Goal: Task Accomplishment & Management: Use online tool/utility

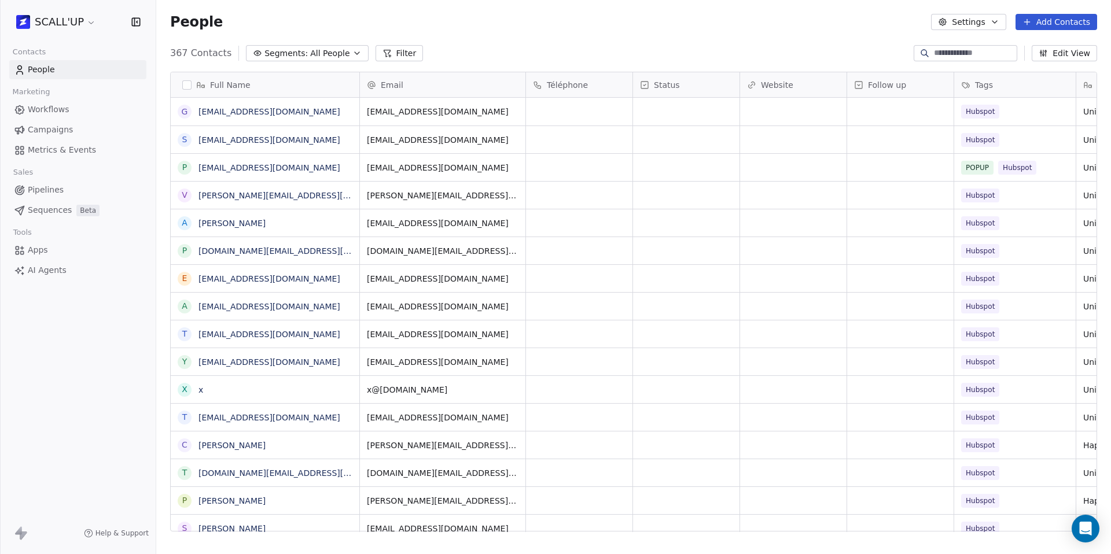
scroll to position [9, 9]
click at [56, 30] on html "SCALL'UP Contacts People Marketing Workflows Campaigns Metrics & Events Sales P…" at bounding box center [555, 277] width 1111 height 554
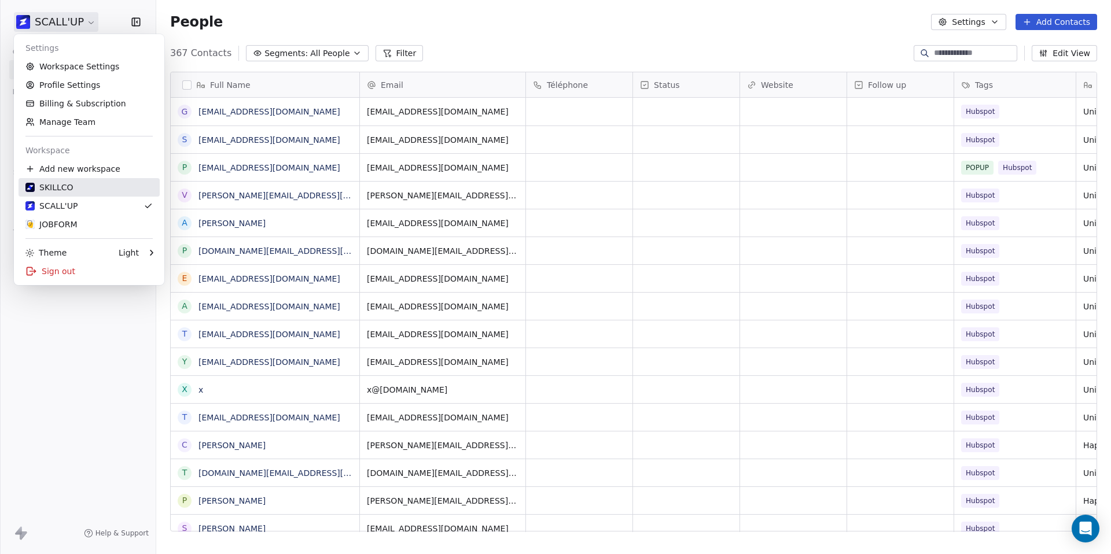
click at [82, 189] on div "SKILLCO" at bounding box center [88, 188] width 127 height 12
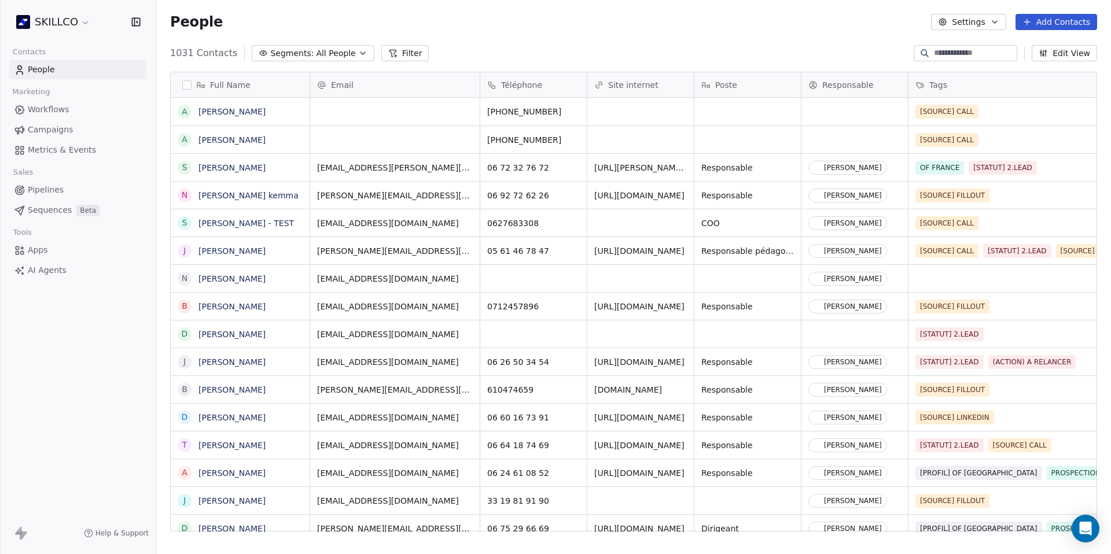
scroll to position [479, 946]
click at [51, 189] on span "Pipelines" at bounding box center [46, 190] width 36 height 12
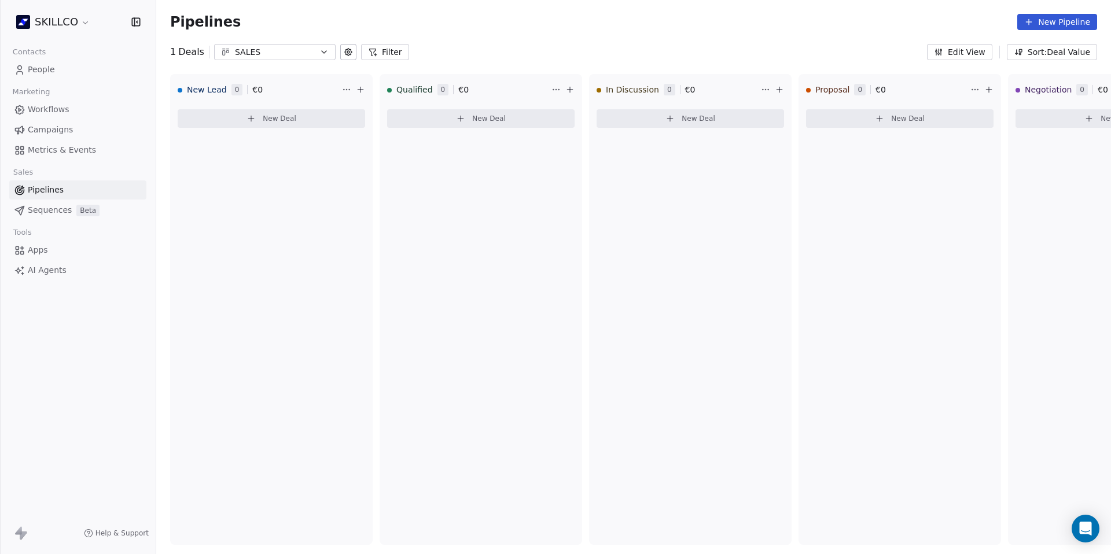
click at [53, 147] on span "Metrics & Events" at bounding box center [62, 150] width 68 height 12
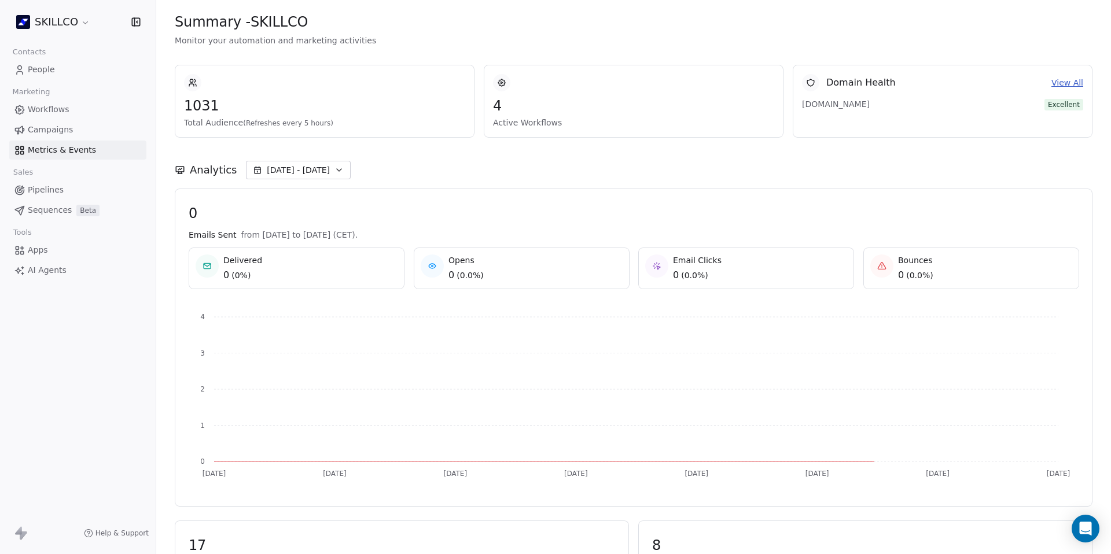
click at [52, 127] on span "Campaigns" at bounding box center [50, 130] width 45 height 12
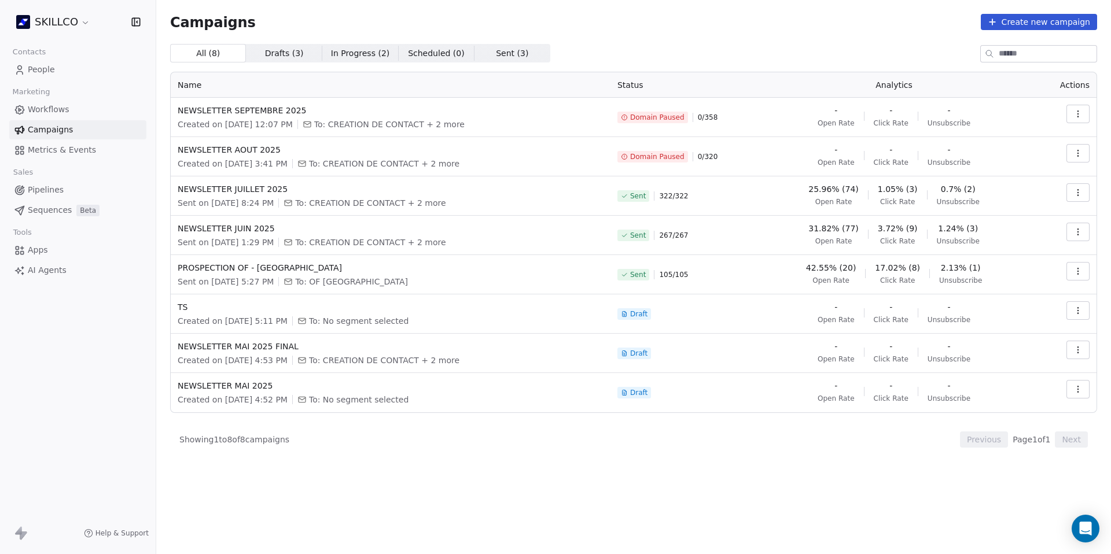
click at [48, 112] on span "Workflows" at bounding box center [49, 110] width 42 height 12
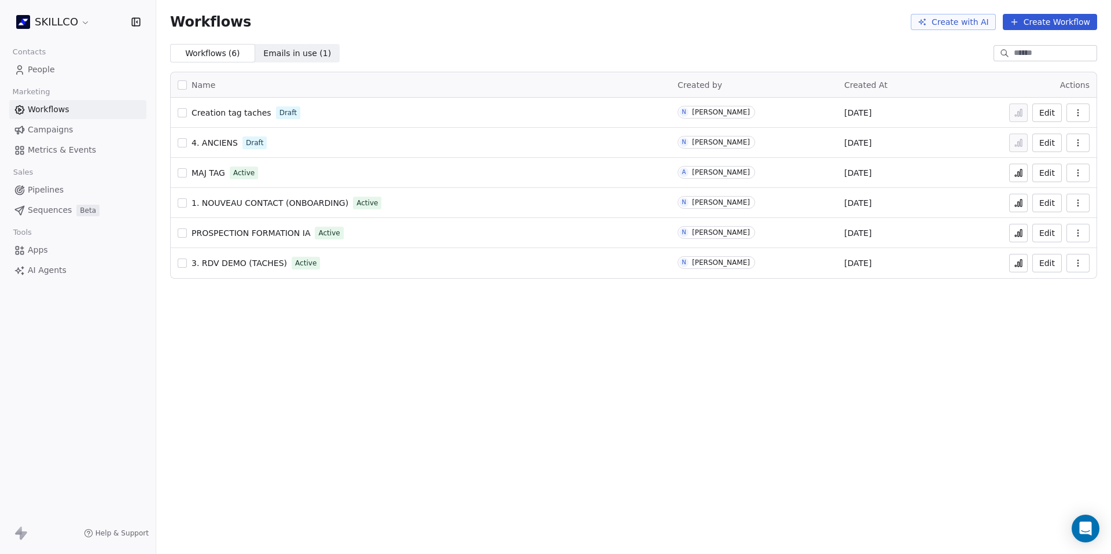
click at [67, 251] on link "Apps" at bounding box center [77, 250] width 137 height 19
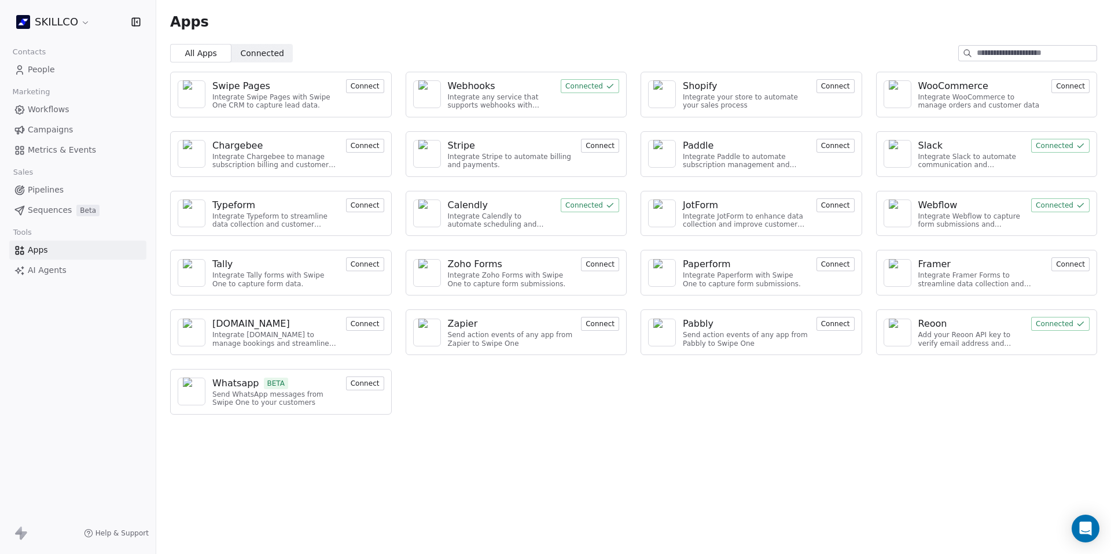
click at [42, 71] on span "People" at bounding box center [41, 70] width 27 height 12
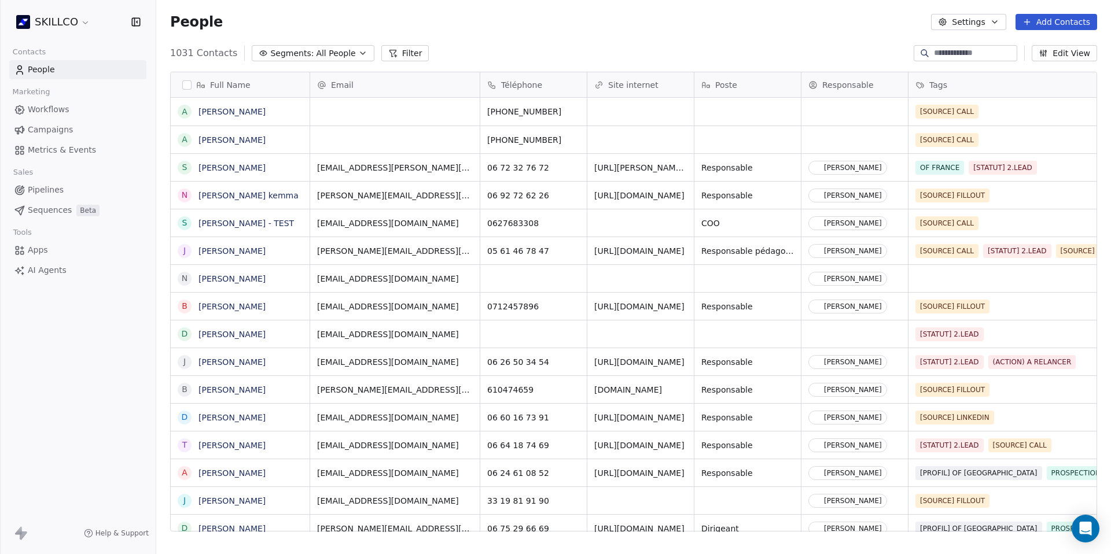
scroll to position [479, 946]
click at [42, 248] on span "Apps" at bounding box center [38, 250] width 20 height 12
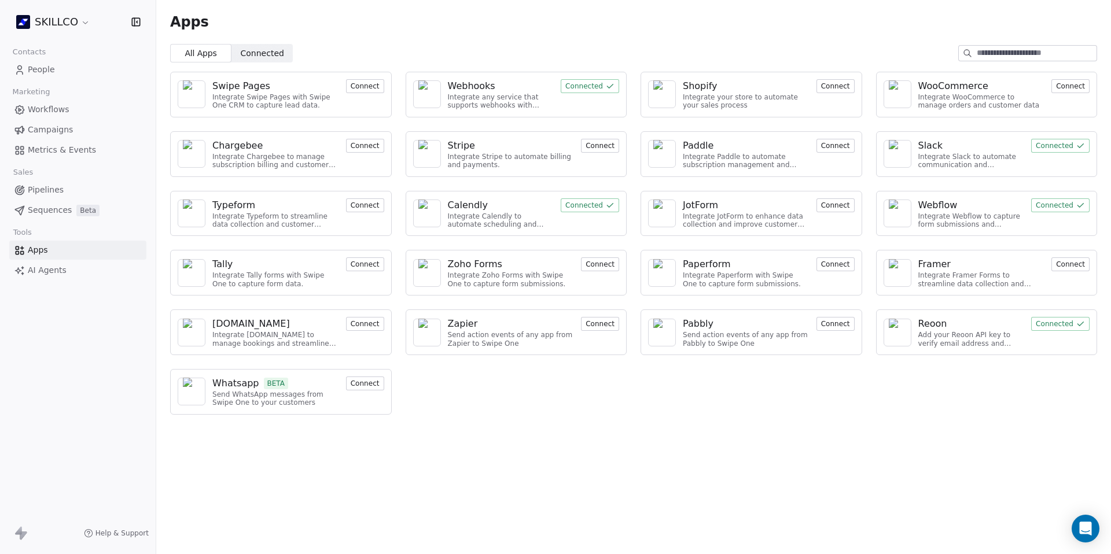
click at [473, 85] on div "Webhooks" at bounding box center [471, 86] width 47 height 14
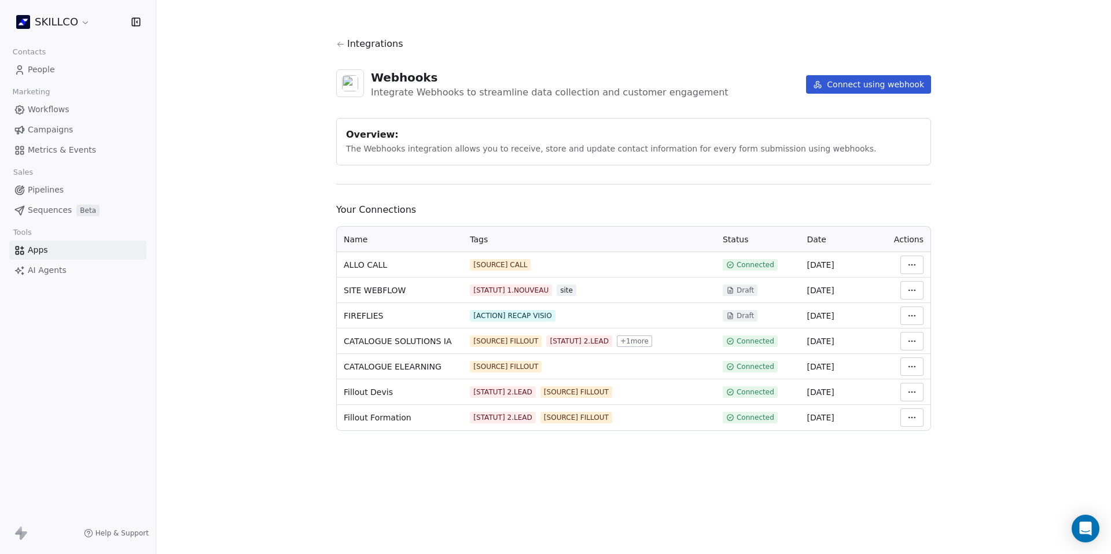
click at [861, 79] on button "Connect using webhook" at bounding box center [868, 84] width 125 height 19
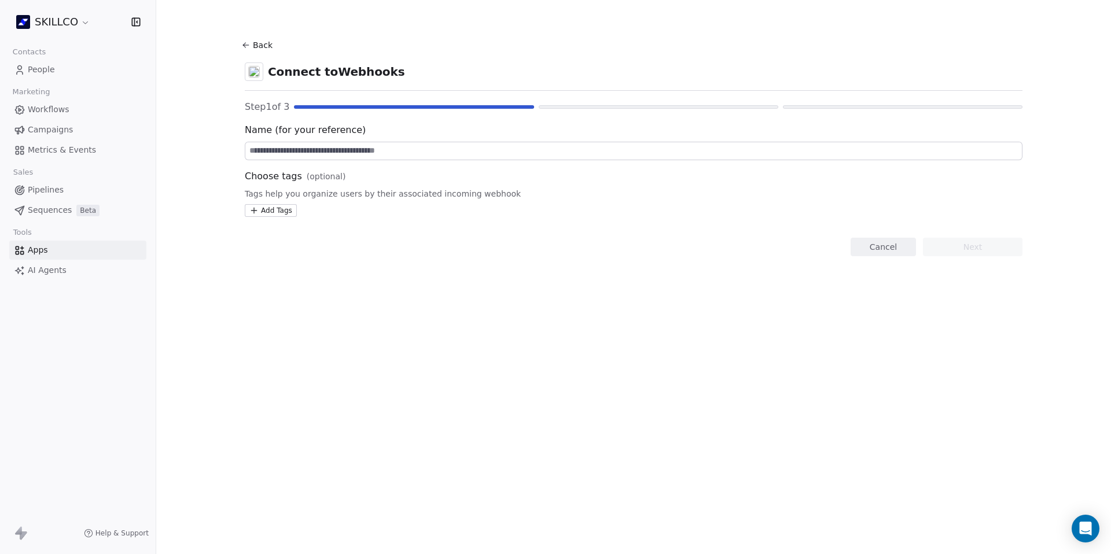
click at [327, 158] on input at bounding box center [633, 150] width 776 height 17
drag, startPoint x: 290, startPoint y: 131, endPoint x: 434, endPoint y: 131, distance: 144.1
click at [434, 131] on span "Name (for your reference)" at bounding box center [634, 130] width 778 height 14
click at [239, 39] on section "Back Connect to Webhooks Step 1 of 3 Name (for your reference) Choose tags (opt…" at bounding box center [633, 146] width 833 height 293
click at [251, 46] on button "Back" at bounding box center [258, 45] width 37 height 21
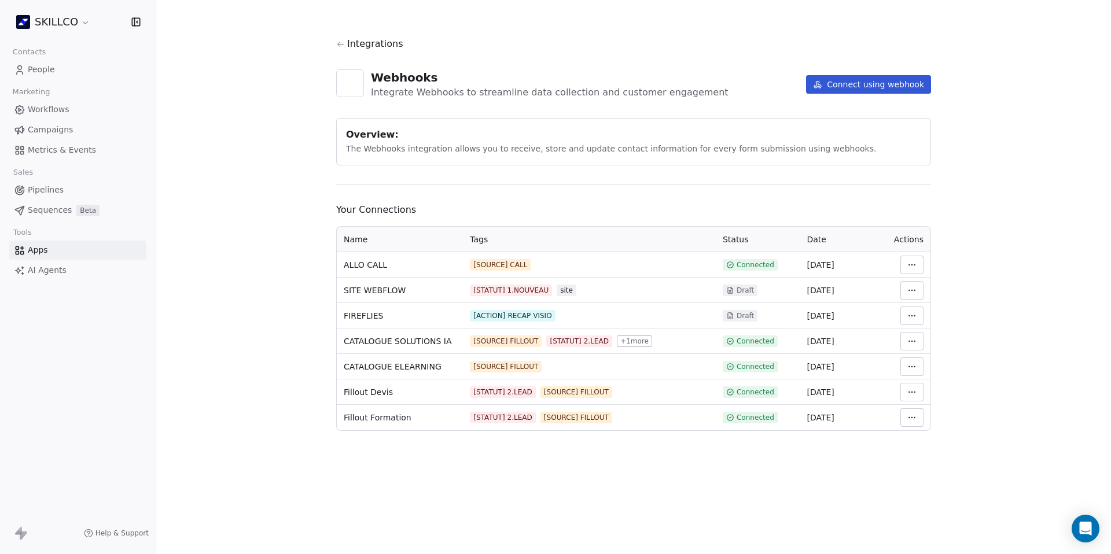
click at [915, 264] on html "SKILLCO Contacts People Marketing Workflows Campaigns Metrics & Events Sales Pi…" at bounding box center [555, 277] width 1111 height 554
click at [931, 330] on div "View Logs" at bounding box center [946, 327] width 83 height 19
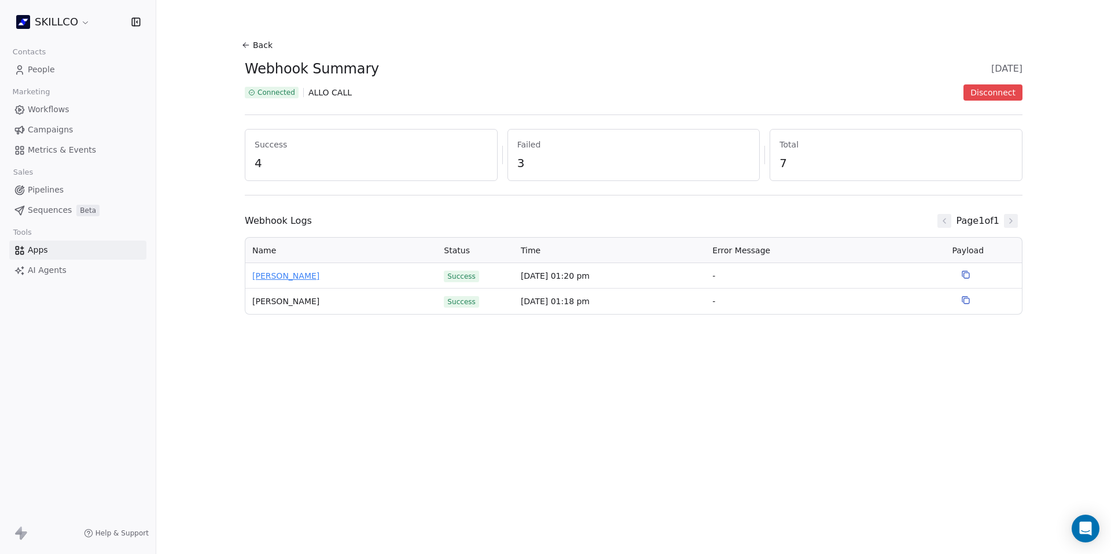
click at [311, 275] on span "[PERSON_NAME]" at bounding box center [341, 276] width 178 height 12
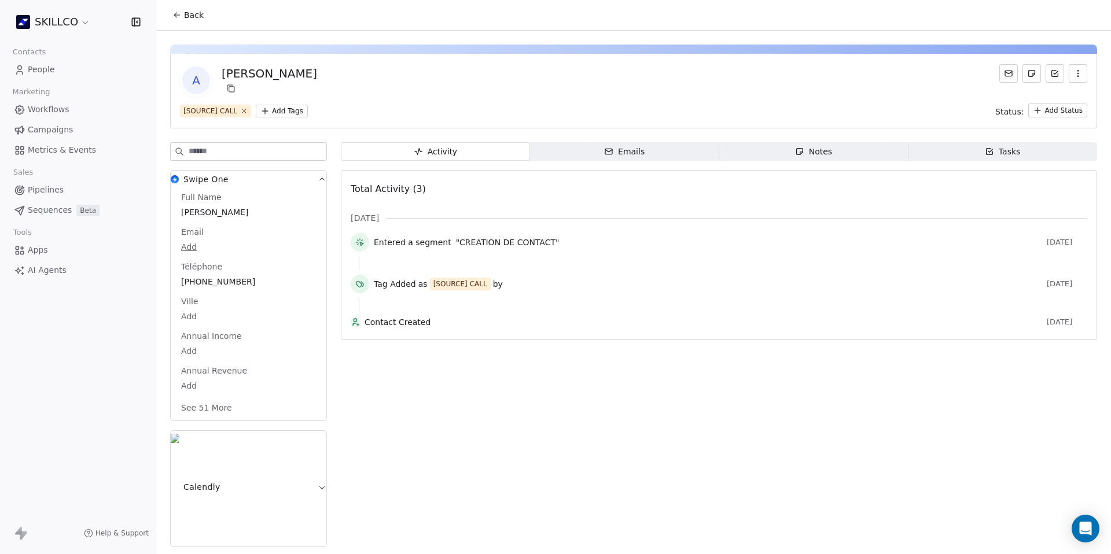
click at [184, 16] on span "Back" at bounding box center [194, 15] width 20 height 12
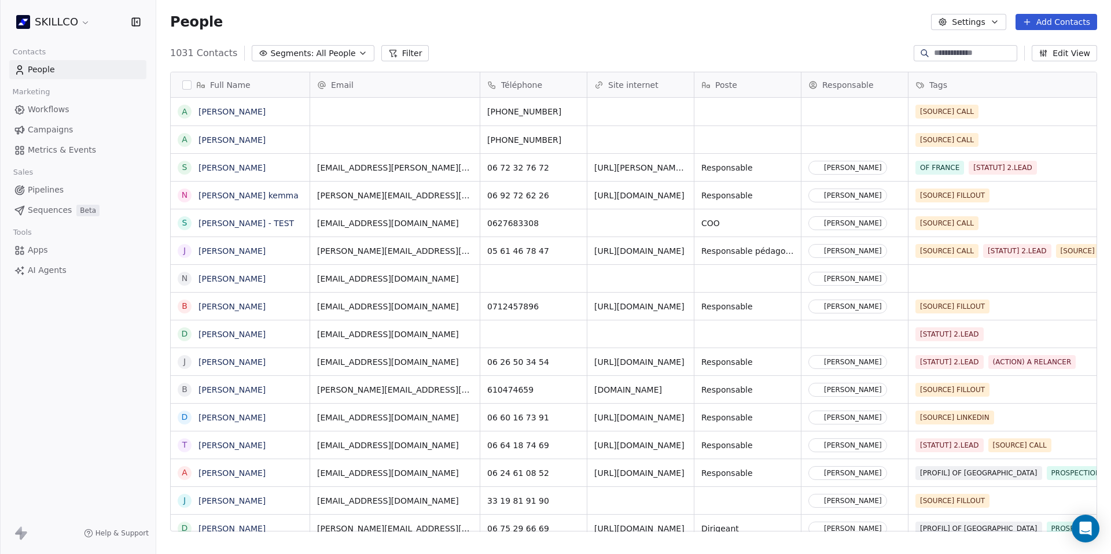
scroll to position [479, 946]
click at [66, 108] on span "Workflows" at bounding box center [49, 110] width 42 height 12
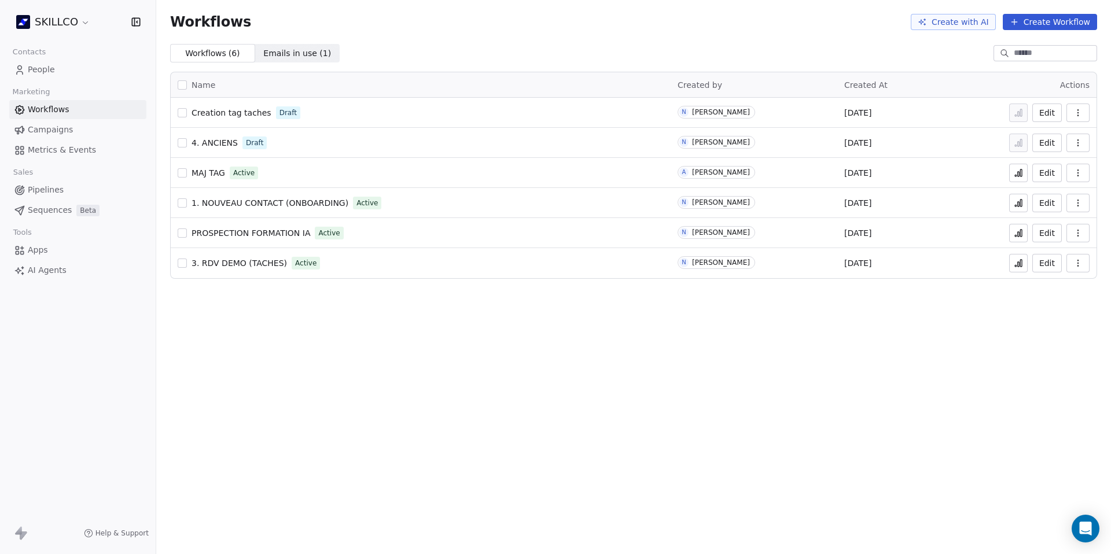
click at [70, 72] on link "People" at bounding box center [77, 69] width 137 height 19
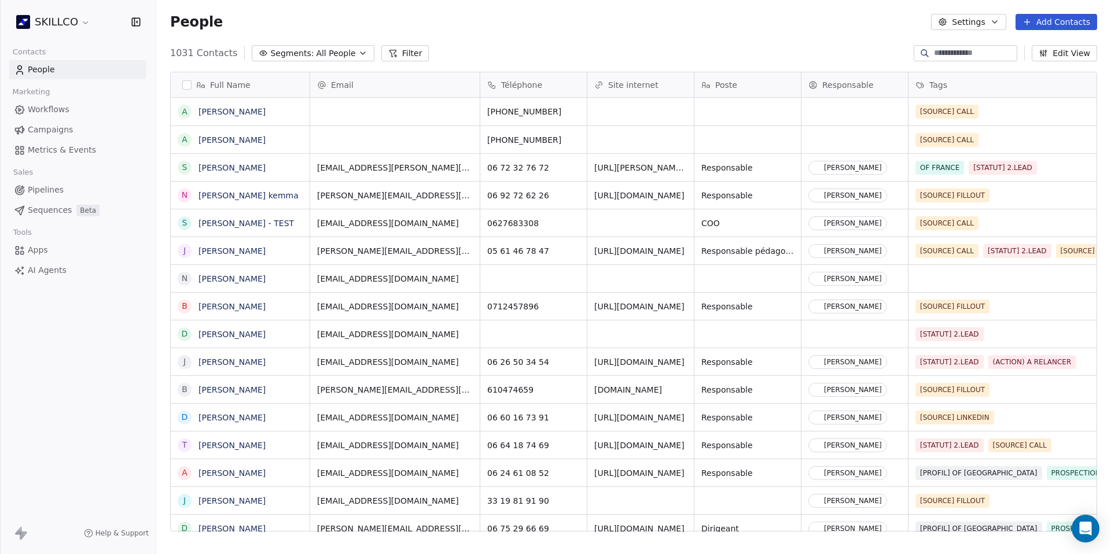
scroll to position [479, 946]
click at [536, 277] on div "grid" at bounding box center [533, 278] width 106 height 27
click at [536, 277] on input at bounding box center [533, 278] width 102 height 23
click at [642, 282] on html "SKILLCO Contacts People Marketing Workflows Campaigns Metrics & Events Sales Pi…" at bounding box center [555, 277] width 1111 height 554
drag, startPoint x: 165, startPoint y: 53, endPoint x: 195, endPoint y: 56, distance: 30.2
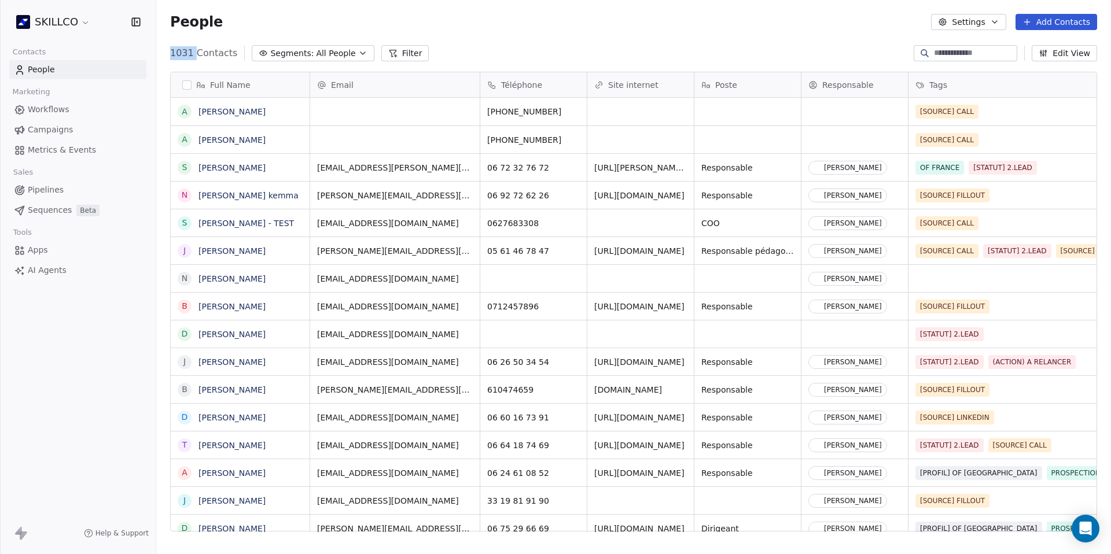
click at [195, 56] on div "1031 Contacts Segments: All People Filter Edit View" at bounding box center [633, 53] width 955 height 19
click at [294, 23] on div "People Settings Add Contacts" at bounding box center [633, 22] width 927 height 16
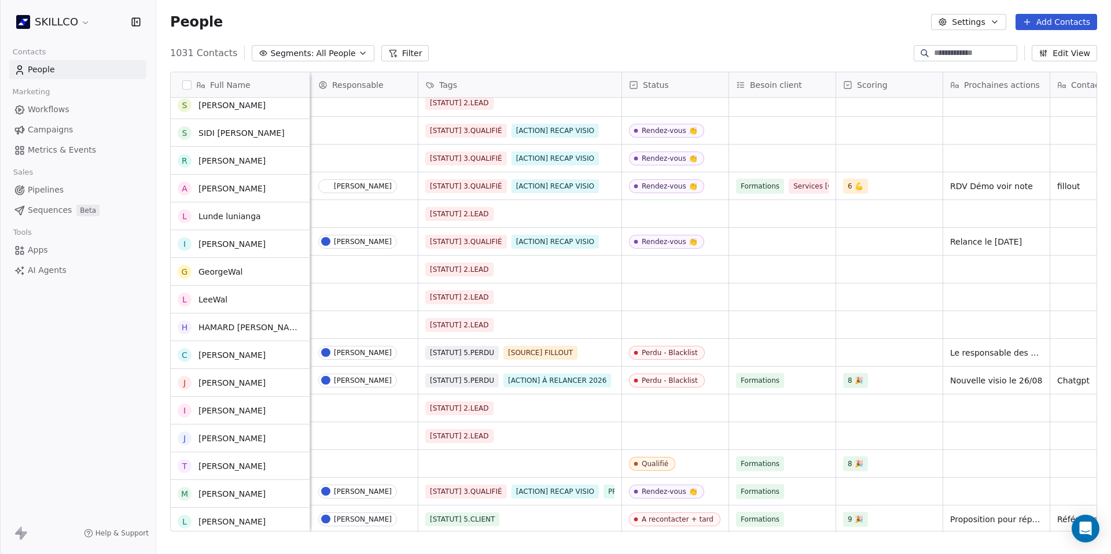
scroll to position [0, 0]
click at [51, 109] on span "Workflows" at bounding box center [49, 110] width 42 height 12
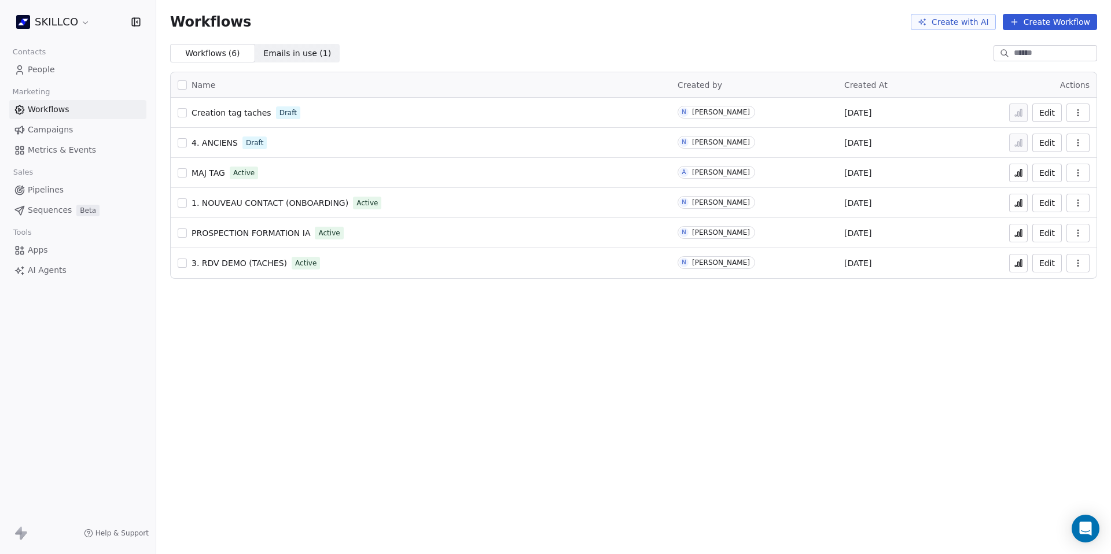
click at [48, 251] on link "Apps" at bounding box center [77, 250] width 137 height 19
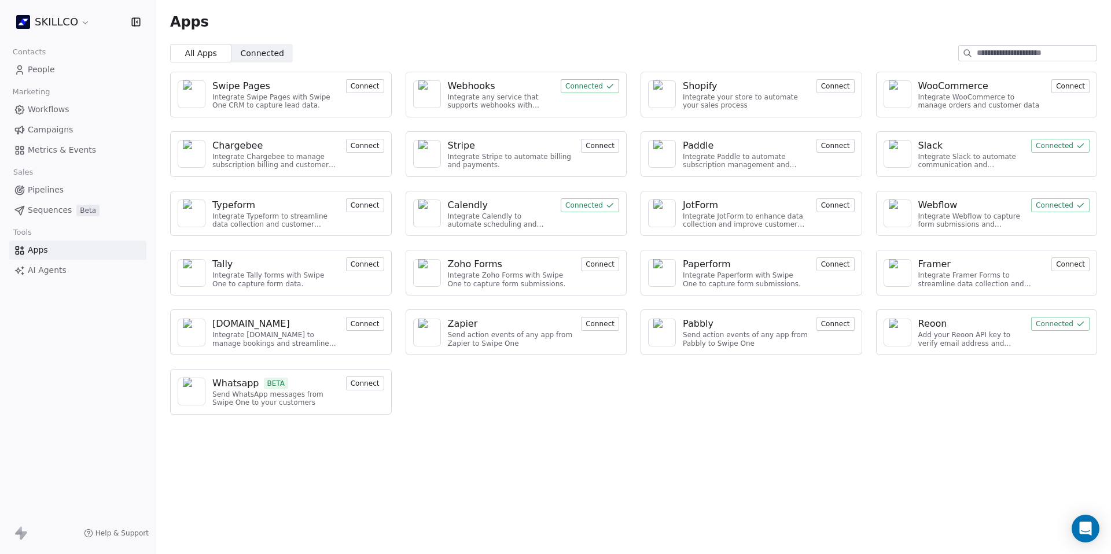
click at [465, 84] on div "Webhooks" at bounding box center [471, 86] width 47 height 14
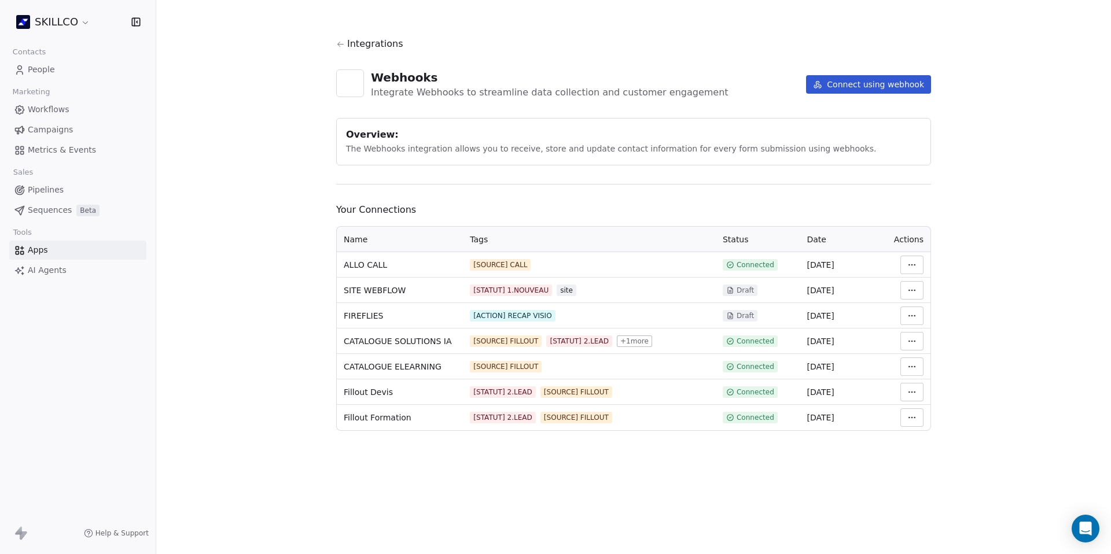
click at [915, 314] on html "SKILLCO Contacts People Marketing Workflows Campaigns Metrics & Events Sales Pi…" at bounding box center [555, 277] width 1111 height 554
click at [944, 400] on div "Manage Mapping" at bounding box center [946, 397] width 83 height 19
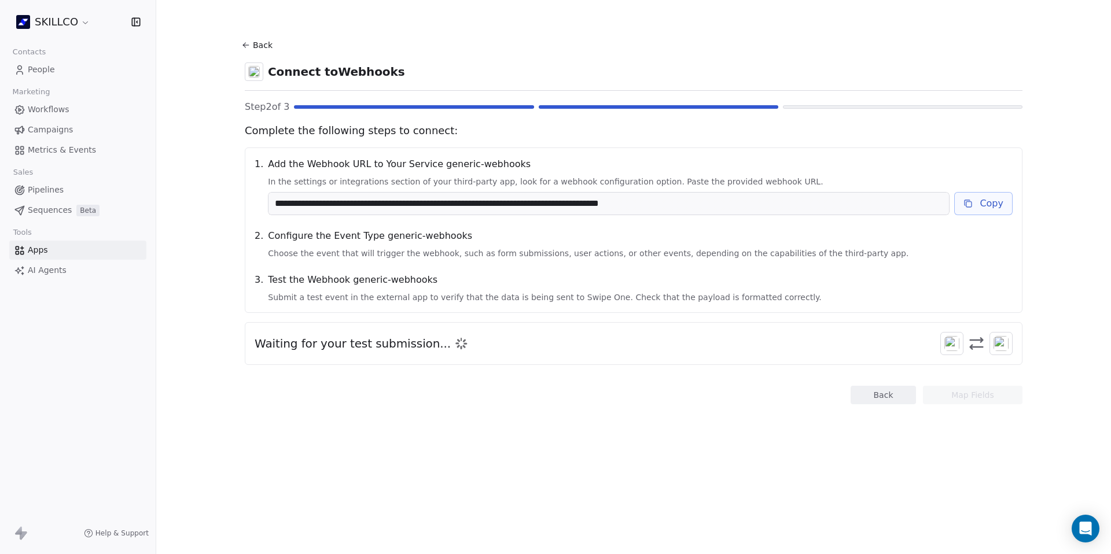
drag, startPoint x: 270, startPoint y: 206, endPoint x: 749, endPoint y: 211, distance: 479.1
click at [749, 211] on input "**********" at bounding box center [608, 204] width 680 height 22
drag, startPoint x: 252, startPoint y: 340, endPoint x: 447, endPoint y: 341, distance: 195.0
click at [447, 341] on div "Waiting for your test submission..." at bounding box center [634, 343] width 758 height 23
click at [46, 104] on span "Workflows" at bounding box center [49, 110] width 42 height 12
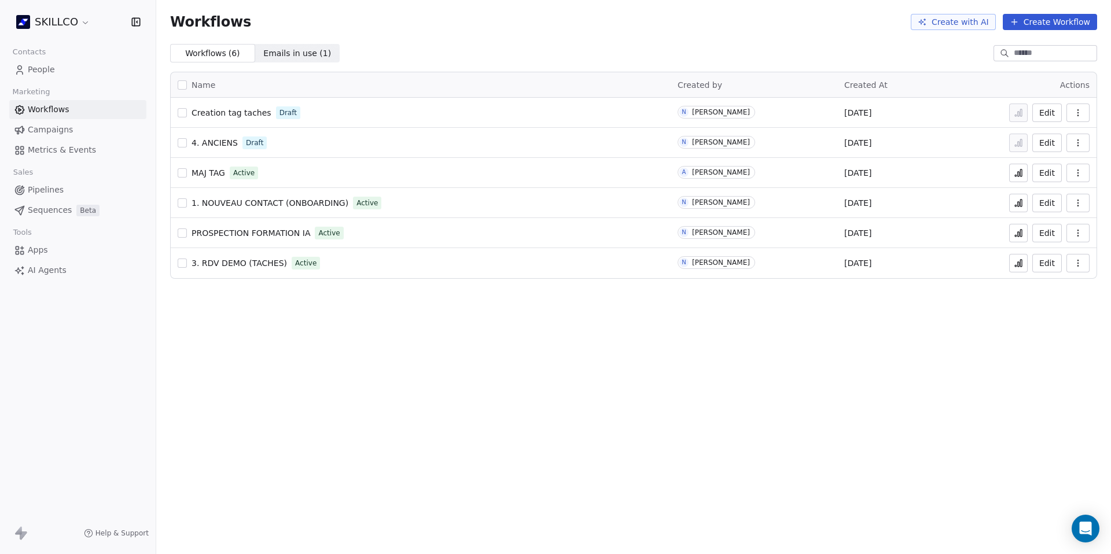
click at [1041, 25] on button "Create Workflow" at bounding box center [1050, 22] width 94 height 16
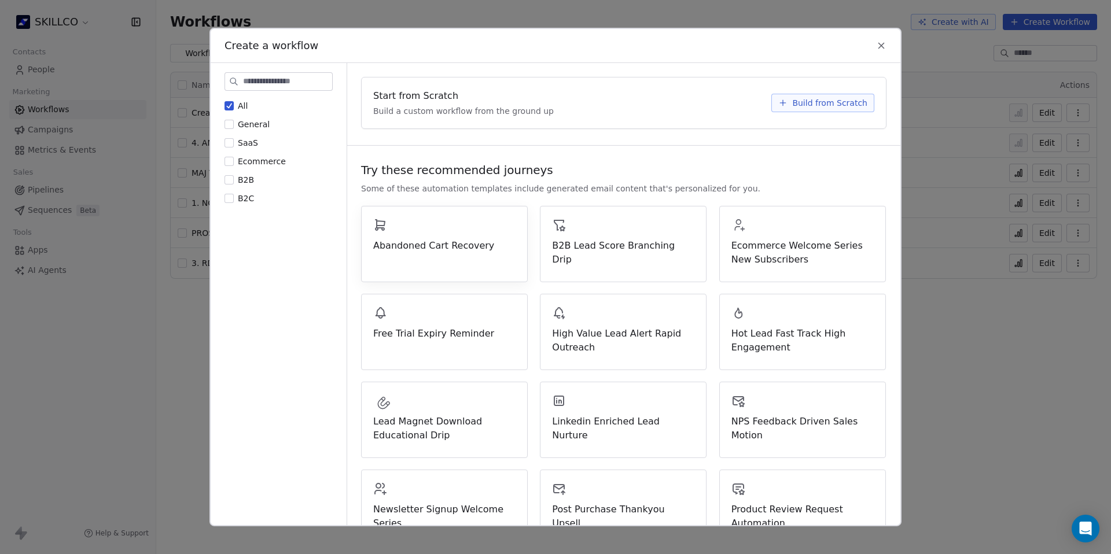
click at [809, 99] on span "Build from Scratch" at bounding box center [829, 103] width 75 height 12
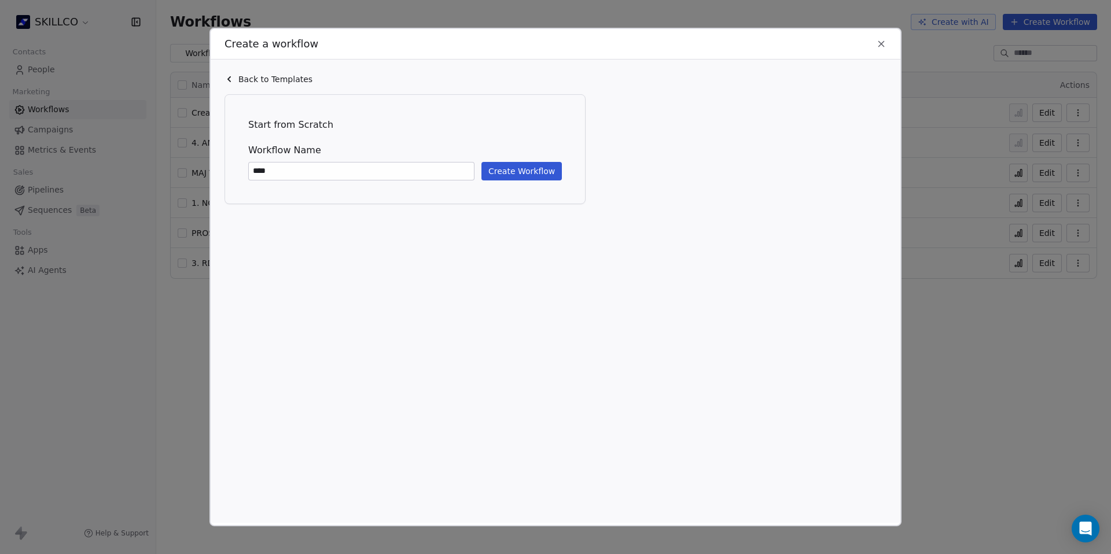
type input "****"
drag, startPoint x: 498, startPoint y: 166, endPoint x: 509, endPoint y: 181, distance: 18.3
click at [500, 172] on button "Create Workflow" at bounding box center [521, 171] width 80 height 19
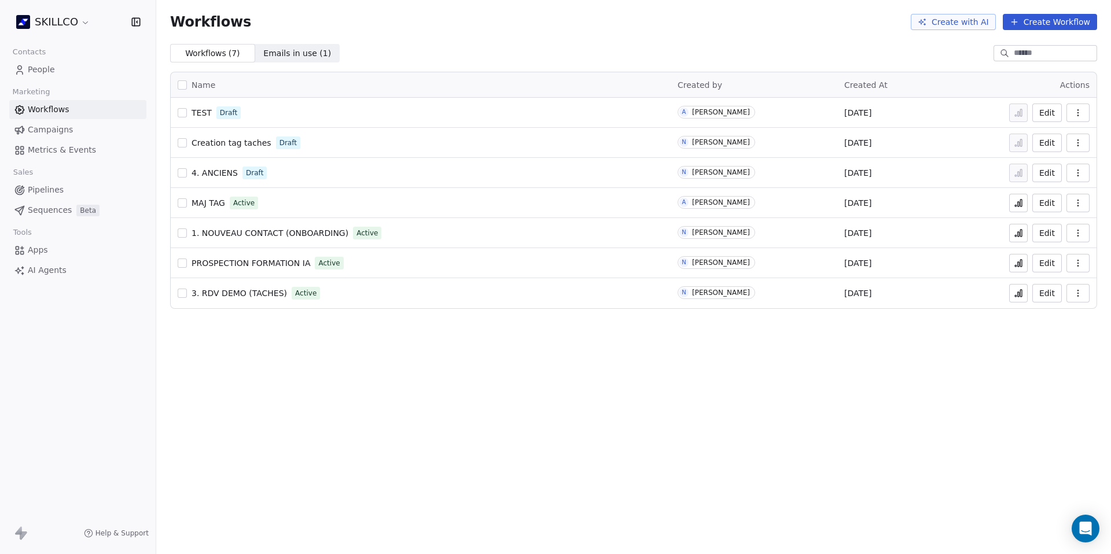
click at [197, 110] on span "TEST" at bounding box center [201, 112] width 20 height 9
click at [181, 110] on button "button" at bounding box center [182, 112] width 9 height 9
click at [1079, 115] on icon "button" at bounding box center [1077, 112] width 9 height 9
click at [1044, 200] on span "Delete" at bounding box center [1042, 196] width 27 height 12
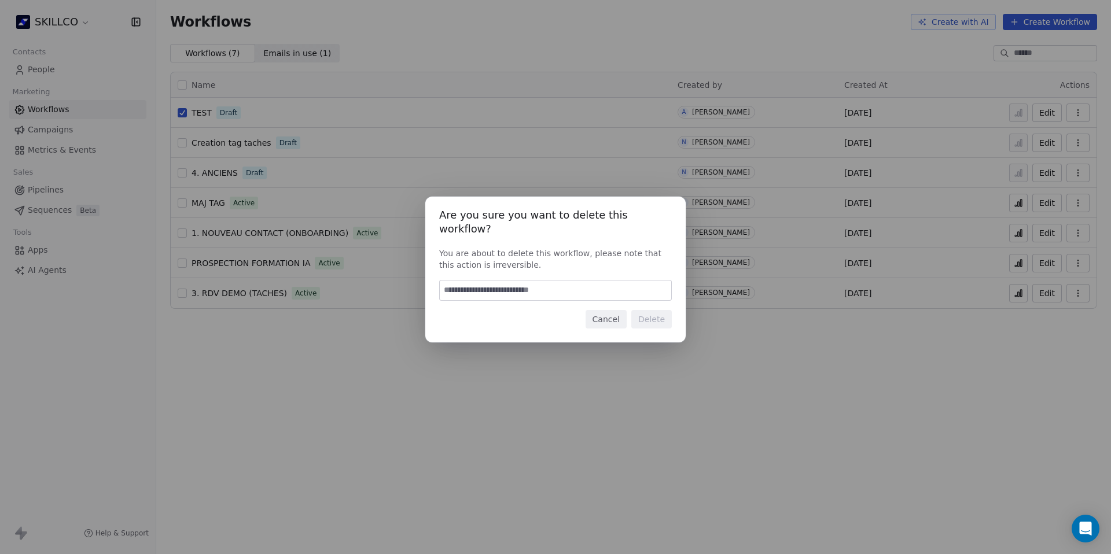
click at [560, 287] on input at bounding box center [555, 291] width 231 height 20
type input "******"
click at [664, 310] on button "Delete" at bounding box center [651, 319] width 40 height 19
